Goal: Check status: Check status

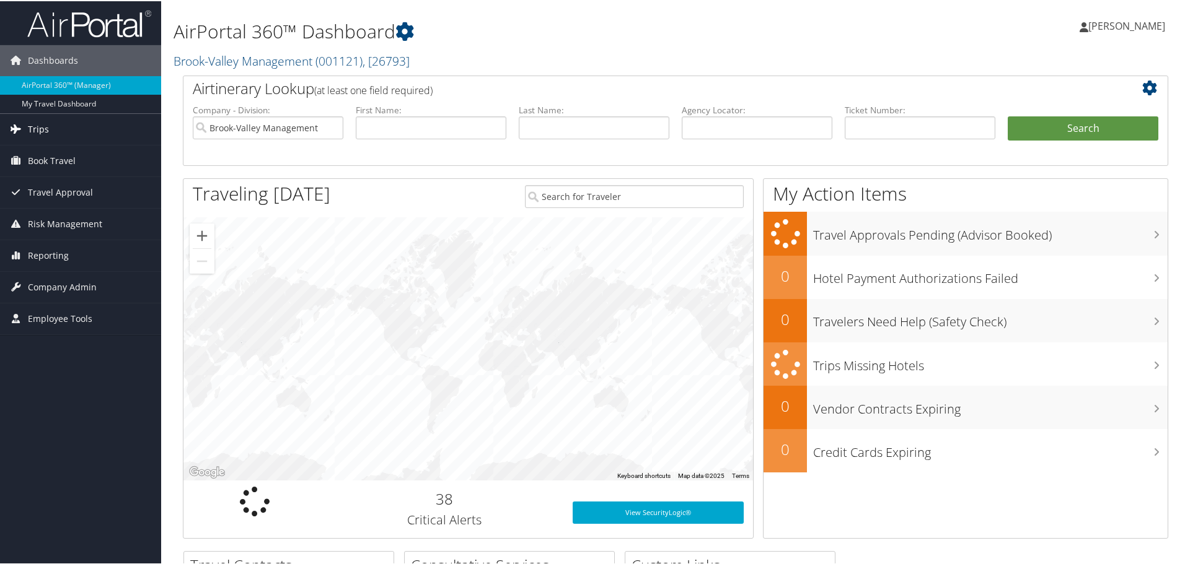
click at [93, 122] on link "Trips" at bounding box center [80, 128] width 161 height 31
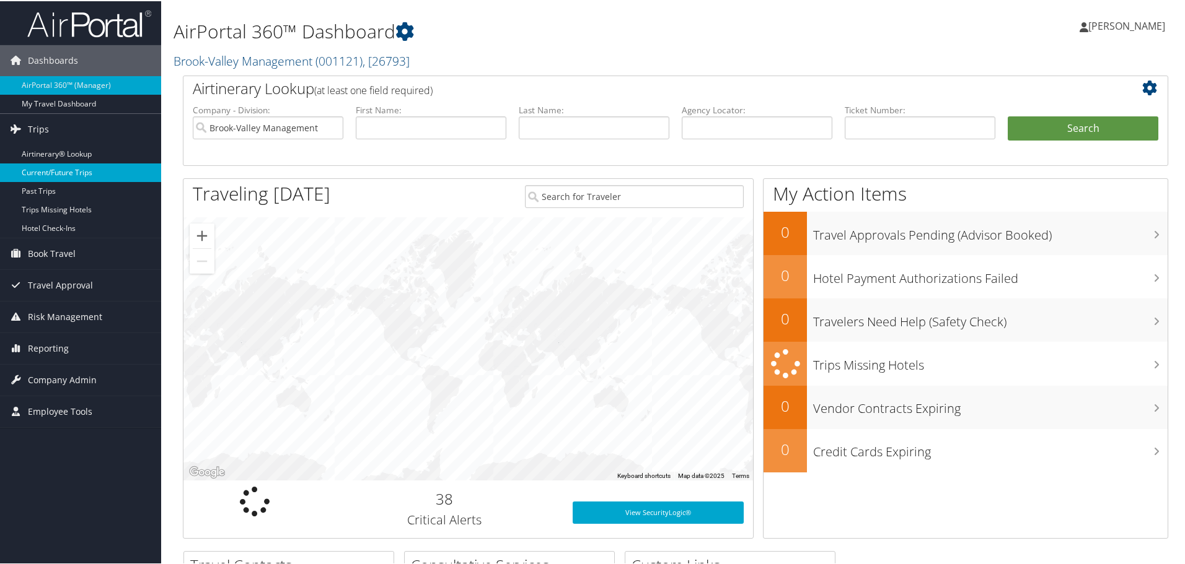
click at [88, 172] on link "Current/Future Trips" at bounding box center [80, 171] width 161 height 19
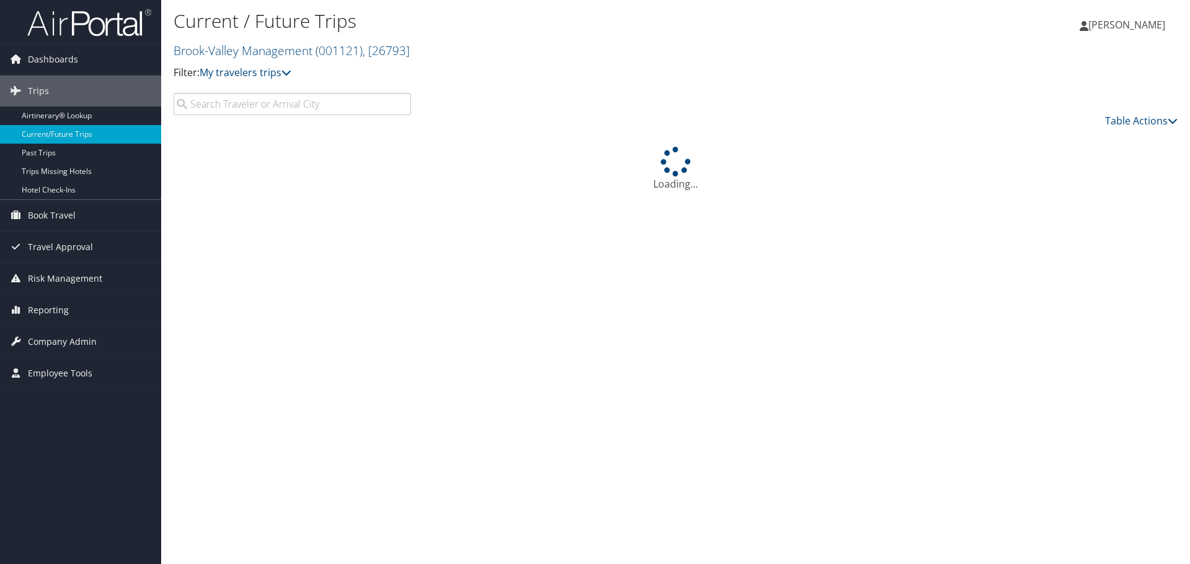
click at [321, 105] on input "search" at bounding box center [291, 104] width 237 height 22
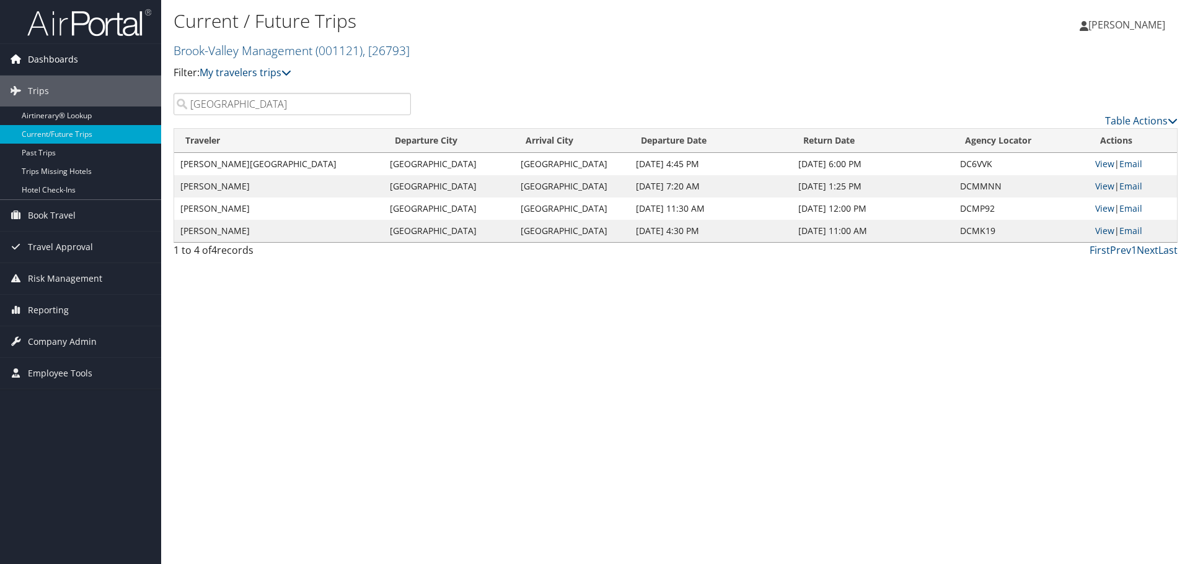
type input "[GEOGRAPHIC_DATA]"
